Goal: Task Accomplishment & Management: Use online tool/utility

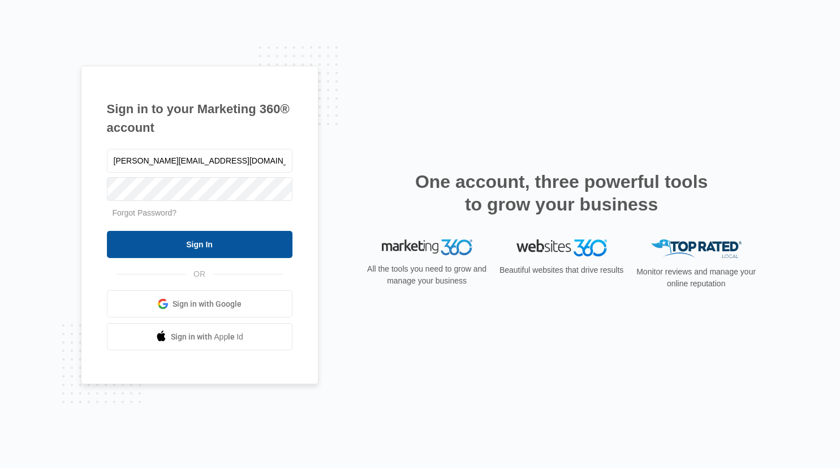
type input "[PERSON_NAME][EMAIL_ADDRESS][DOMAIN_NAME]"
click at [213, 252] on input "Sign In" at bounding box center [200, 244] width 186 height 27
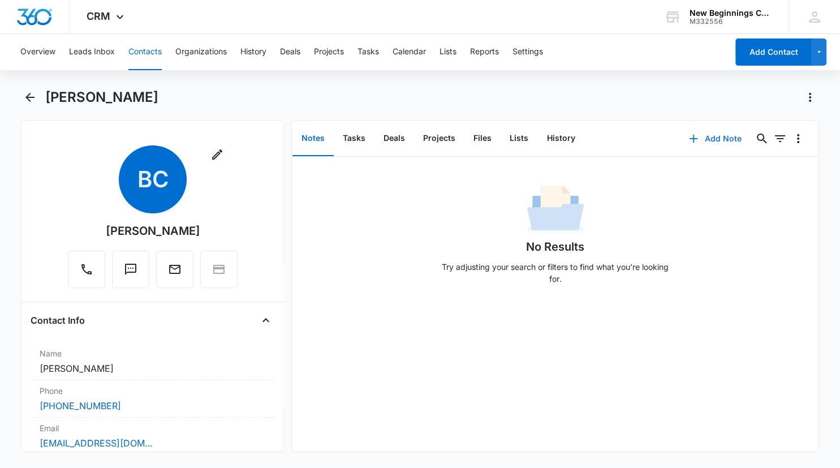
click at [715, 140] on button "Add Note" at bounding box center [715, 138] width 75 height 27
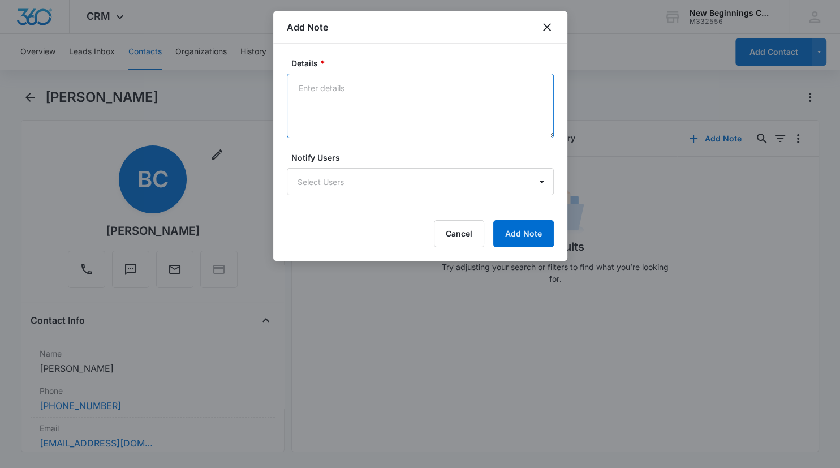
drag, startPoint x: 394, startPoint y: 108, endPoint x: 404, endPoint y: 100, distance: 12.1
click at [394, 106] on textarea "Details *" at bounding box center [420, 106] width 267 height 65
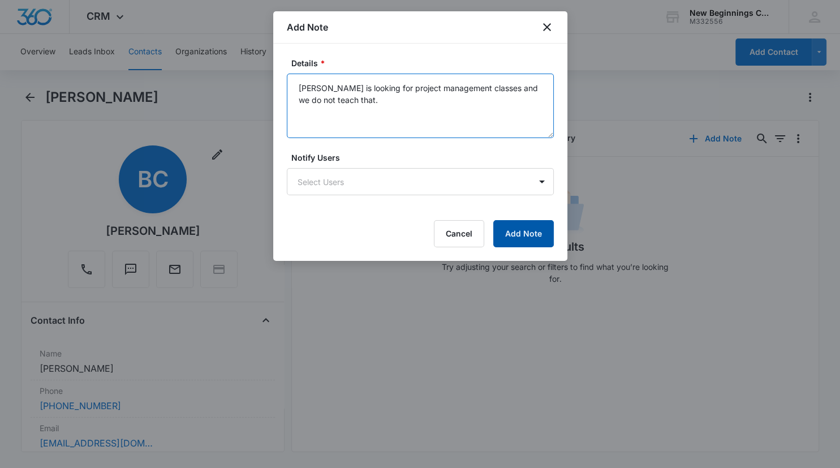
type textarea "[PERSON_NAME] is looking for project management classes and we do not teach tha…"
click at [519, 241] on button "Add Note" at bounding box center [523, 233] width 61 height 27
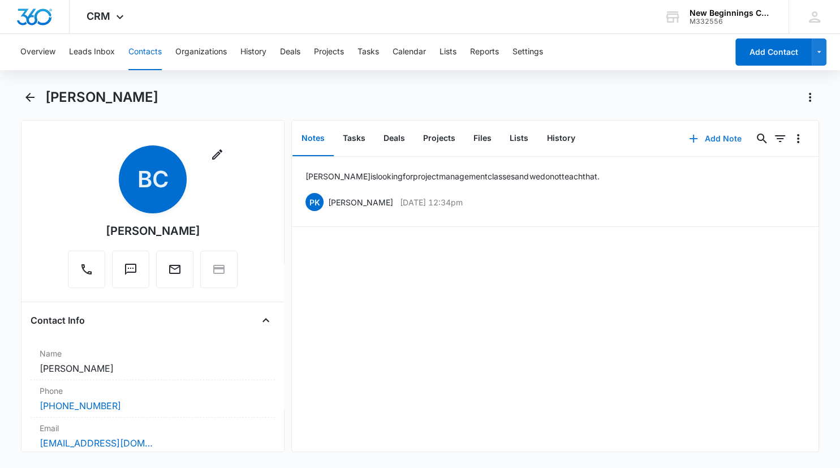
scroll to position [61, 0]
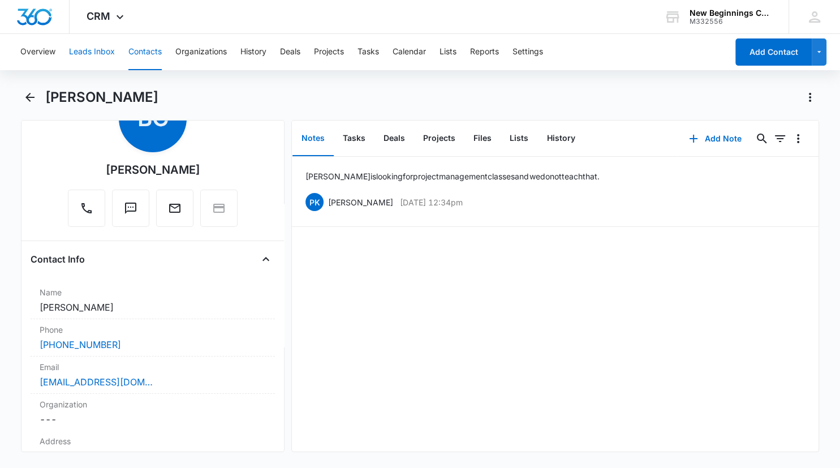
click at [76, 50] on button "Leads Inbox" at bounding box center [92, 52] width 46 height 36
